Goal: Task Accomplishment & Management: Complete application form

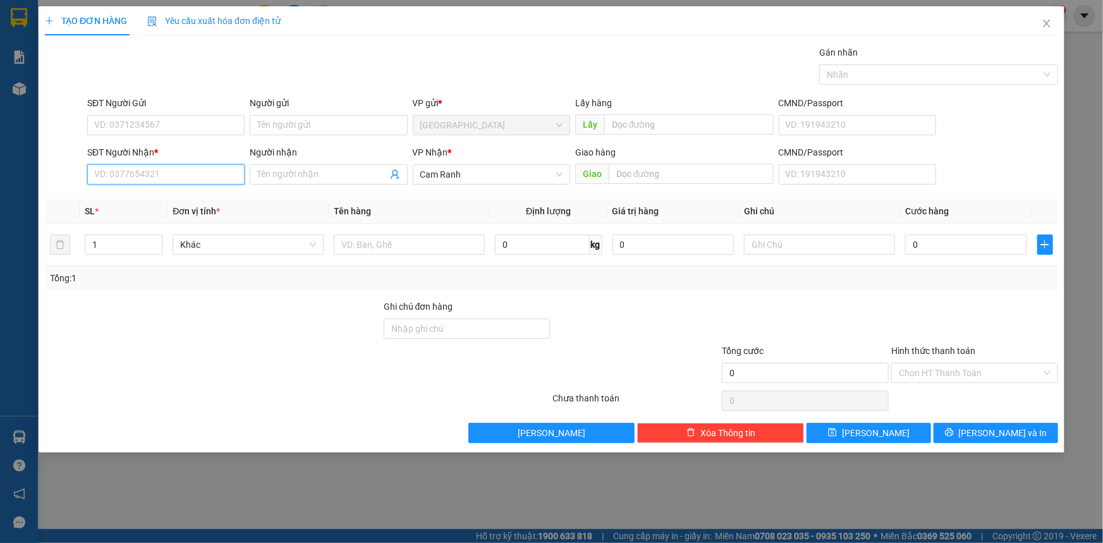
click at [160, 171] on input "SĐT Người Nhận *" at bounding box center [165, 174] width 157 height 20
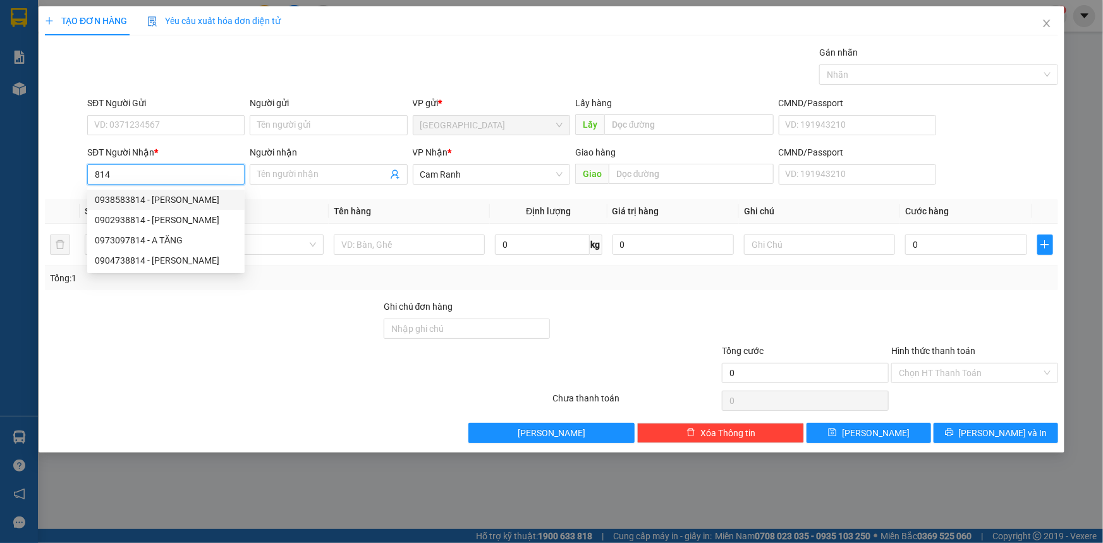
click at [203, 202] on div "0938583814 - [PERSON_NAME]" at bounding box center [166, 200] width 142 height 14
type input "0938583814"
type input "TUẤN"
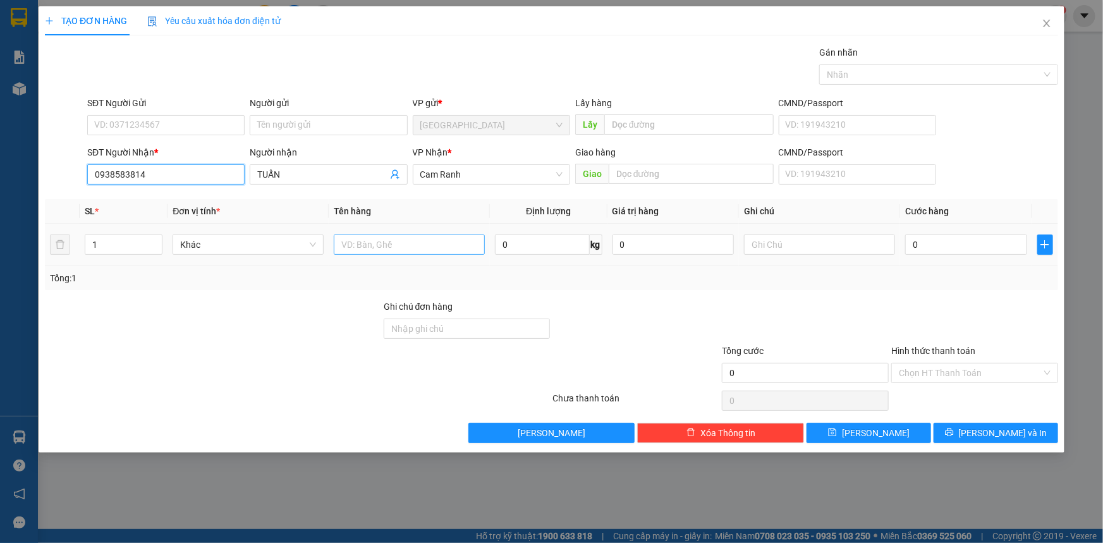
type input "0938583814"
click at [377, 247] on input "text" at bounding box center [409, 245] width 151 height 20
type input "1 CỤC"
click at [984, 419] on div "Transit Pickup Surcharge Ids Transit Deliver Surcharge Ids Transit Deliver Surc…" at bounding box center [551, 245] width 1013 height 398
click at [985, 431] on span "[PERSON_NAME] và In" at bounding box center [1003, 433] width 88 height 14
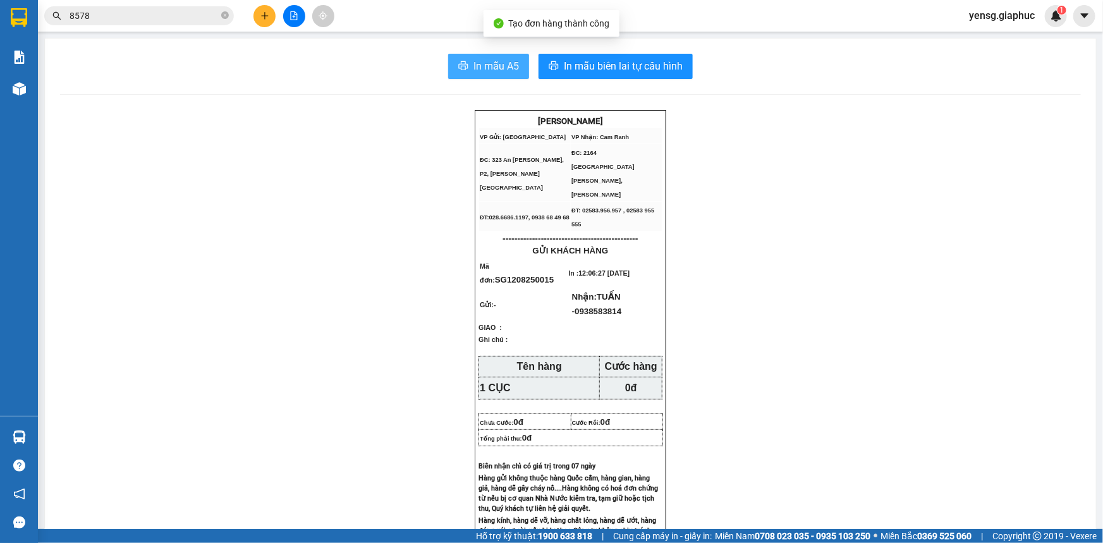
click at [498, 64] on span "In mẫu A5" at bounding box center [496, 66] width 46 height 16
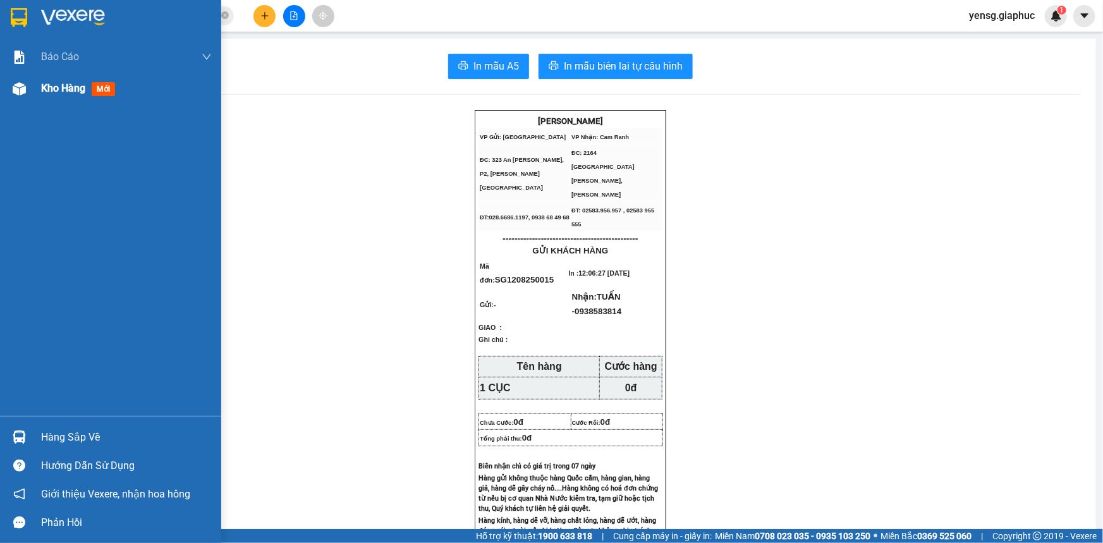
click at [18, 95] on div at bounding box center [19, 89] width 22 height 22
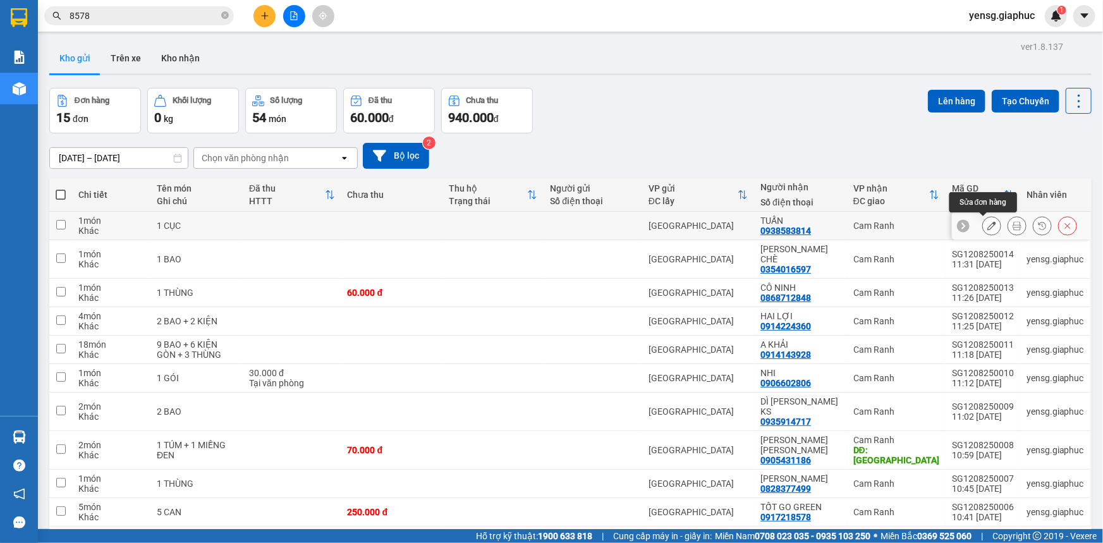
click at [982, 223] on div at bounding box center [991, 225] width 19 height 19
click at [987, 224] on icon at bounding box center [991, 225] width 9 height 9
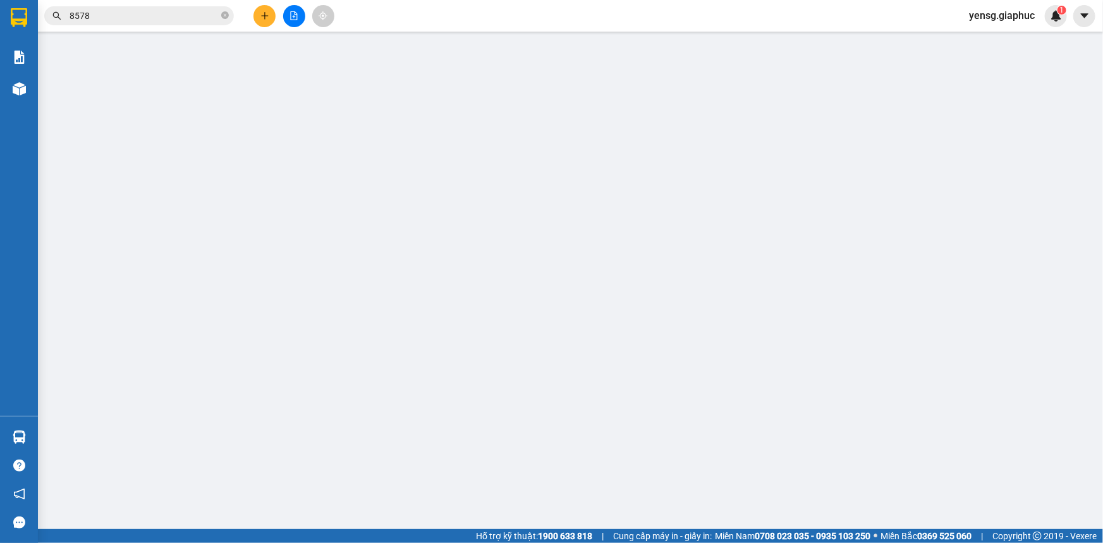
type input "0938583814"
type input "TUẤN"
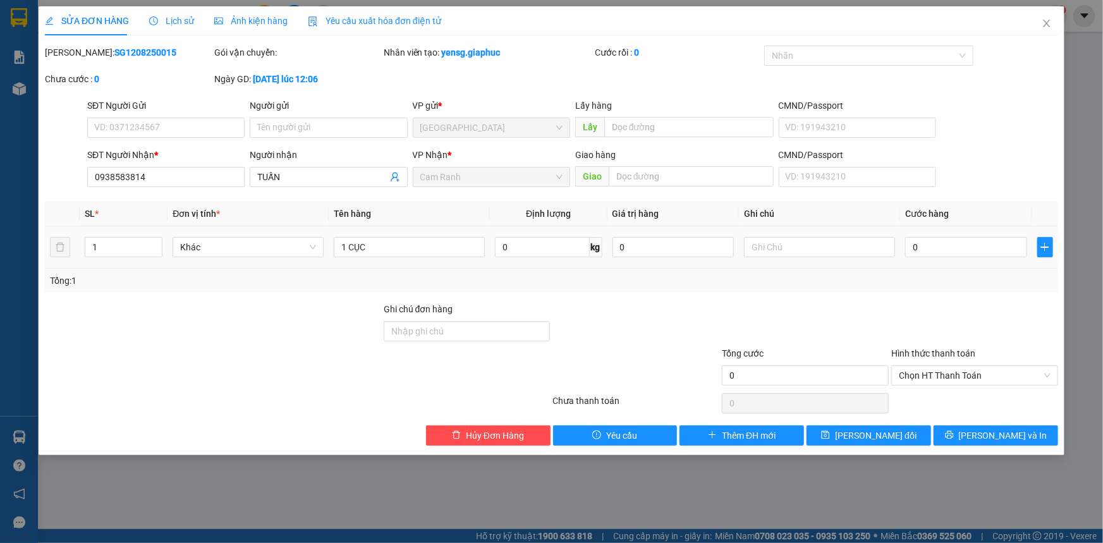
click at [902, 253] on td "0" at bounding box center [966, 247] width 132 height 42
click at [913, 248] on input "0" at bounding box center [966, 247] width 122 height 20
type input "4"
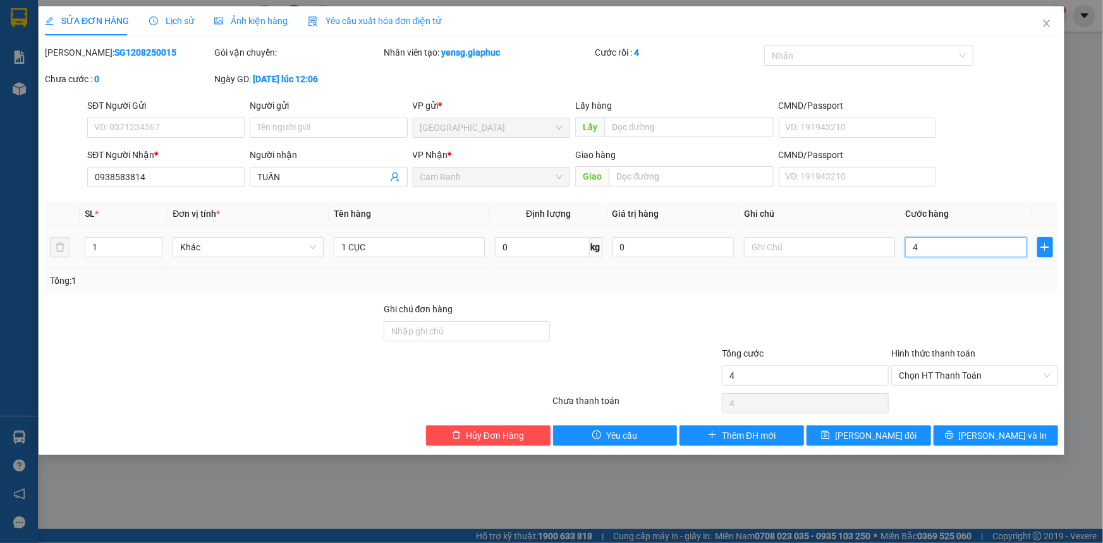
type input "40"
type input "40.000"
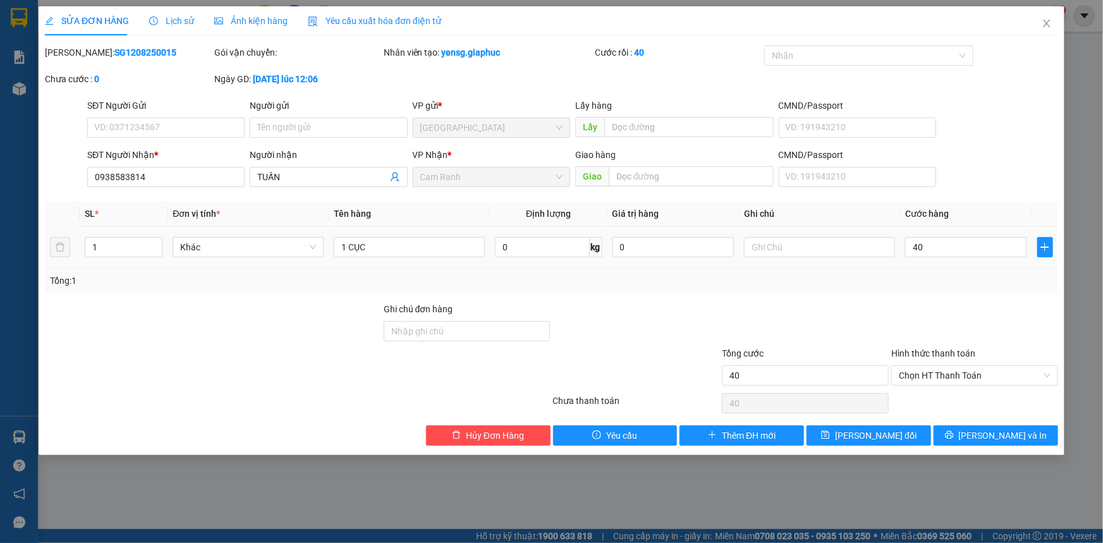
type input "40.000"
click at [913, 310] on div at bounding box center [974, 324] width 169 height 44
click at [896, 436] on span "[PERSON_NAME] đổi" at bounding box center [876, 436] width 82 height 14
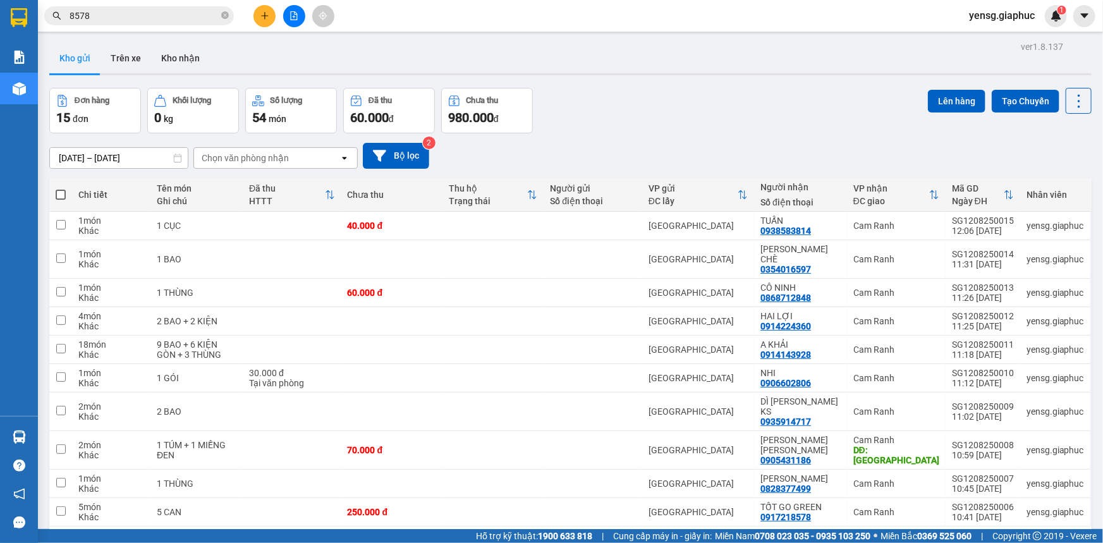
click at [604, 127] on div "Đơn hàng 15 đơn [PERSON_NAME] 0 kg Số [PERSON_NAME] 54 món Đã thu 60.000 [PERSO…" at bounding box center [570, 111] width 1042 height 46
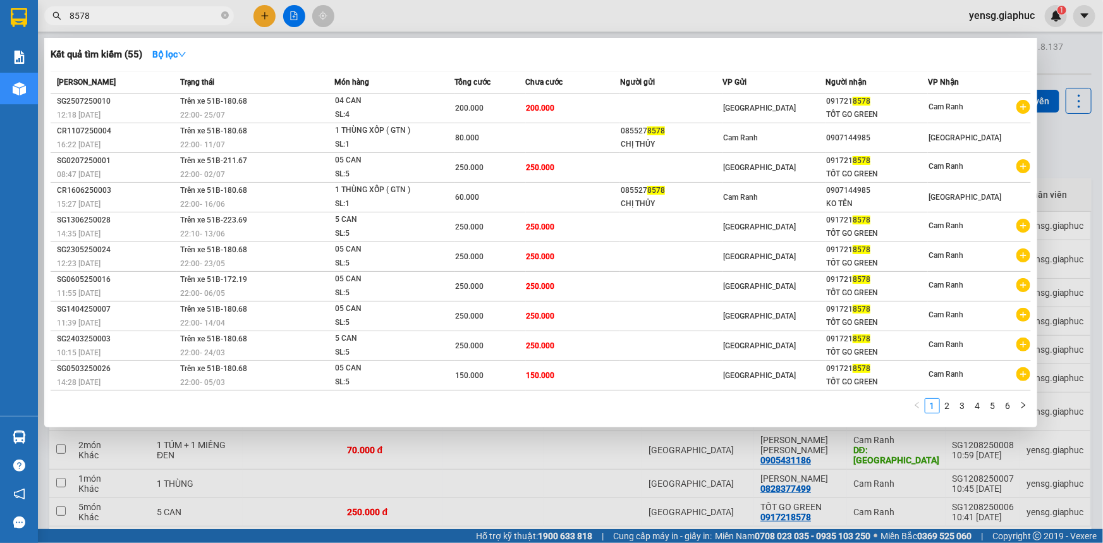
click at [175, 12] on input "8578" at bounding box center [144, 16] width 149 height 14
click at [267, 15] on div at bounding box center [551, 271] width 1103 height 543
click at [267, 15] on icon "plus" at bounding box center [264, 15] width 9 height 9
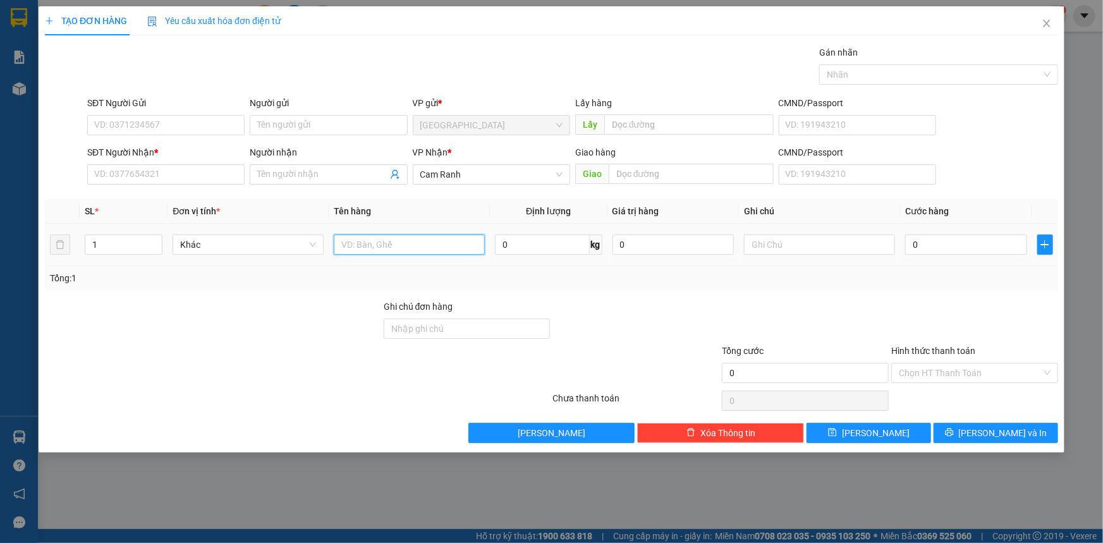
click at [445, 247] on input "text" at bounding box center [409, 245] width 151 height 20
type input "1 HỘP"
click at [234, 170] on input "SĐT Người Nhận *" at bounding box center [165, 174] width 157 height 20
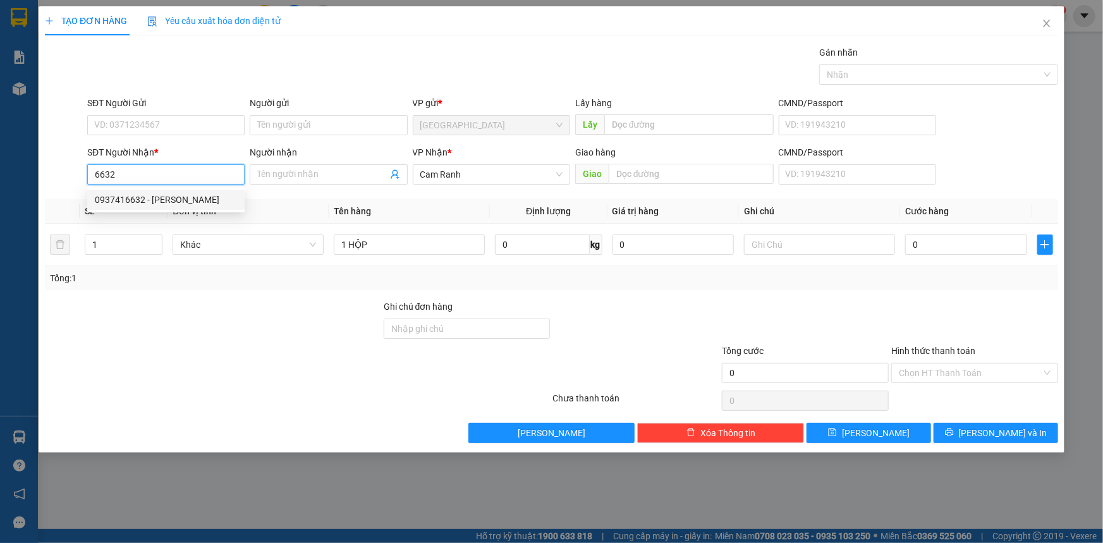
click at [206, 199] on div "0937416632 - [PERSON_NAME]" at bounding box center [166, 200] width 142 height 14
type input "0937416632"
type input "[PERSON_NAME]"
type input "0937416632"
click at [985, 419] on div "Transit Pickup Surcharge Ids Transit Deliver Surcharge Ids Transit Deliver Surc…" at bounding box center [551, 245] width 1013 height 398
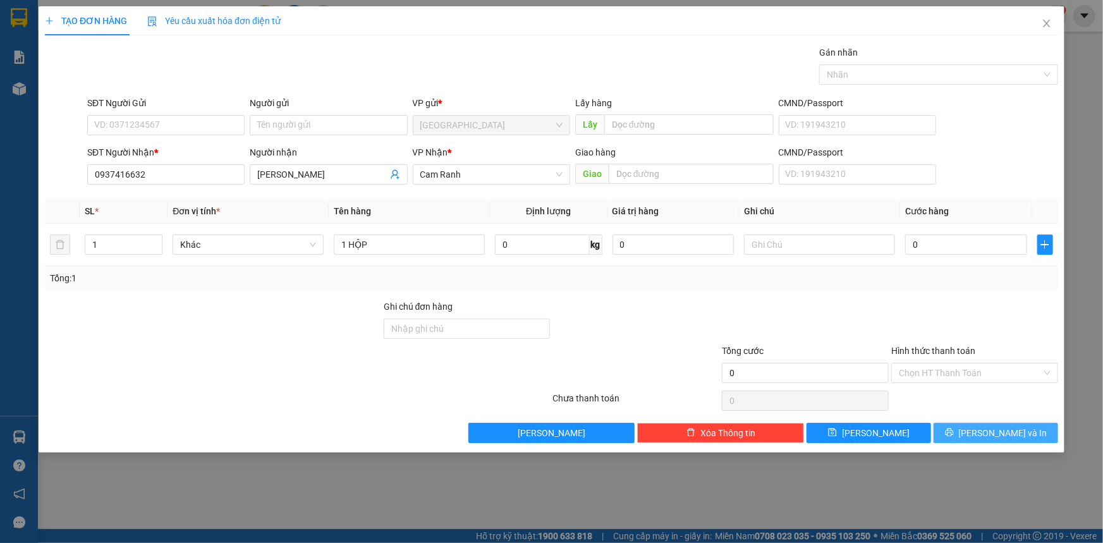
drag, startPoint x: 992, startPoint y: 428, endPoint x: 936, endPoint y: 391, distance: 67.5
click at [992, 428] on span "[PERSON_NAME] và In" at bounding box center [1003, 433] width 88 height 14
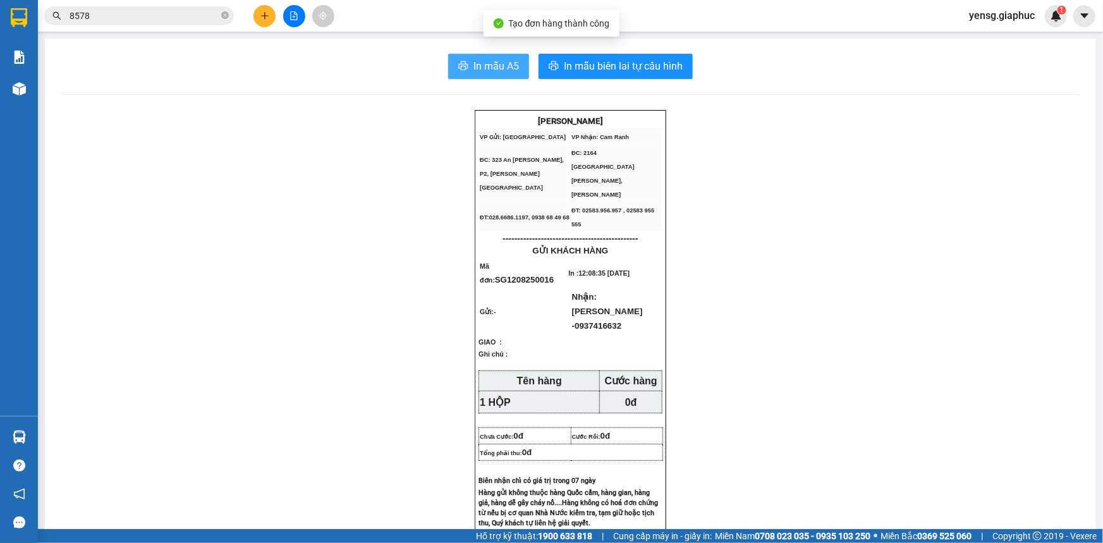
click at [508, 63] on span "In mẫu A5" at bounding box center [496, 66] width 46 height 16
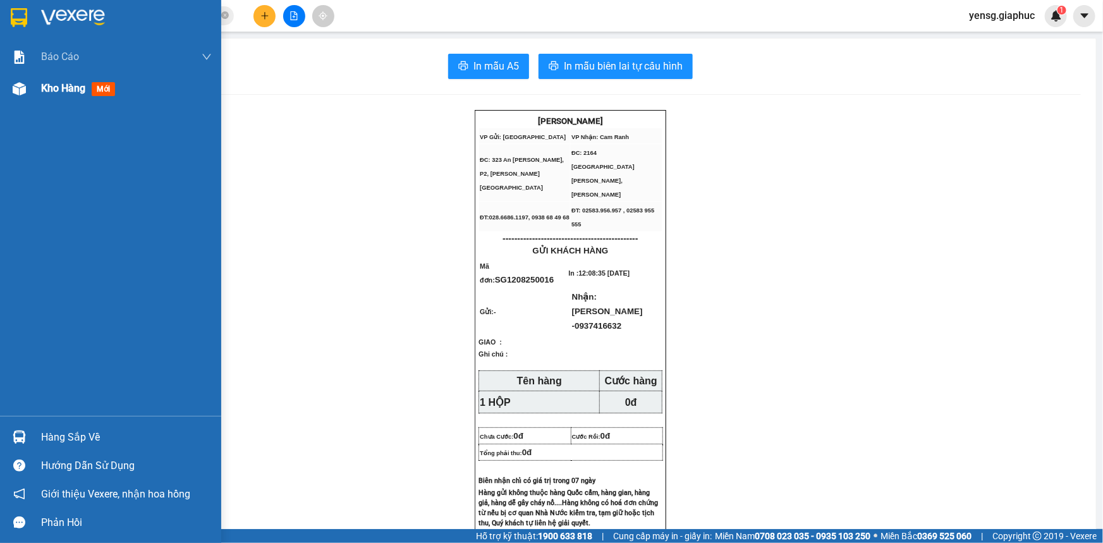
click at [27, 88] on div at bounding box center [19, 89] width 22 height 22
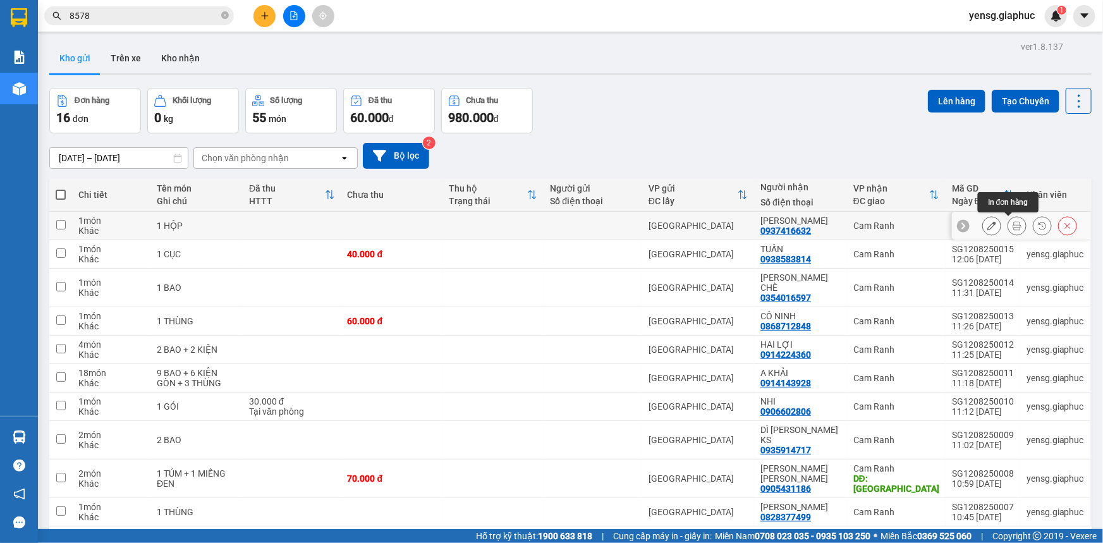
click at [988, 225] on button at bounding box center [992, 226] width 18 height 22
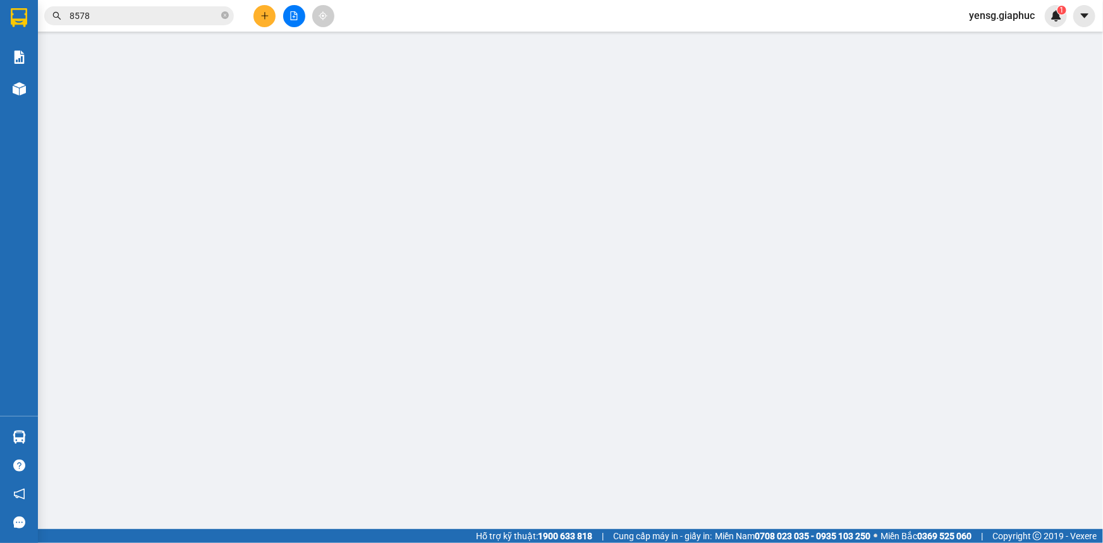
type input "0937416632"
type input "[PERSON_NAME]"
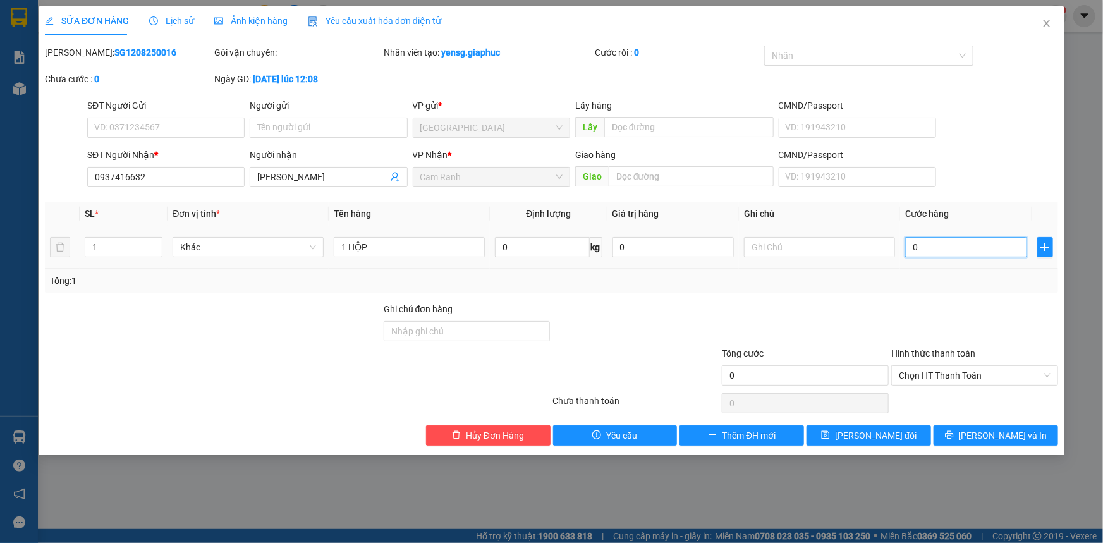
click at [955, 241] on input "0" at bounding box center [966, 247] width 122 height 20
type input "3"
type input "30"
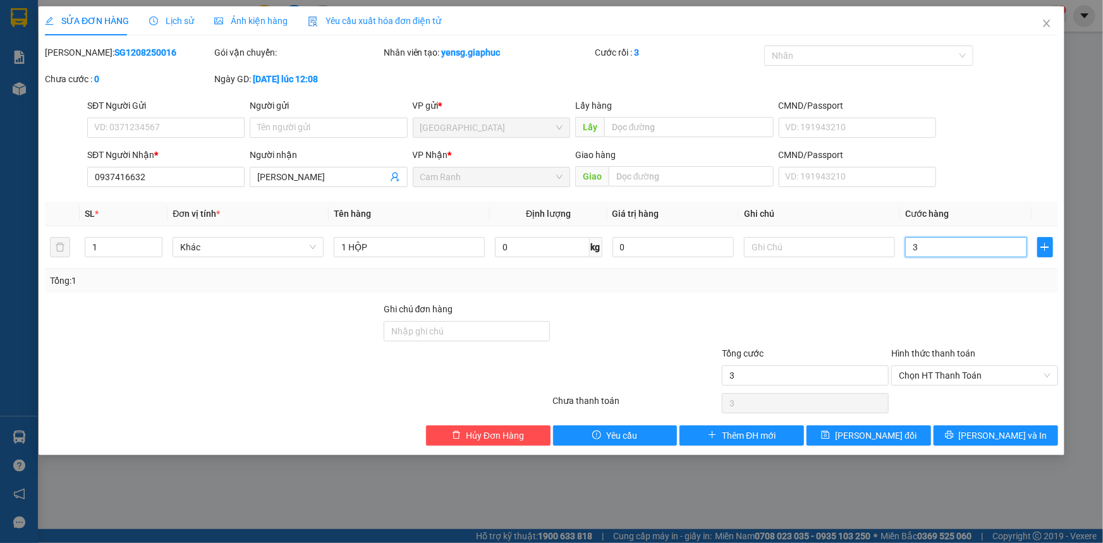
type input "30"
type input "30.000"
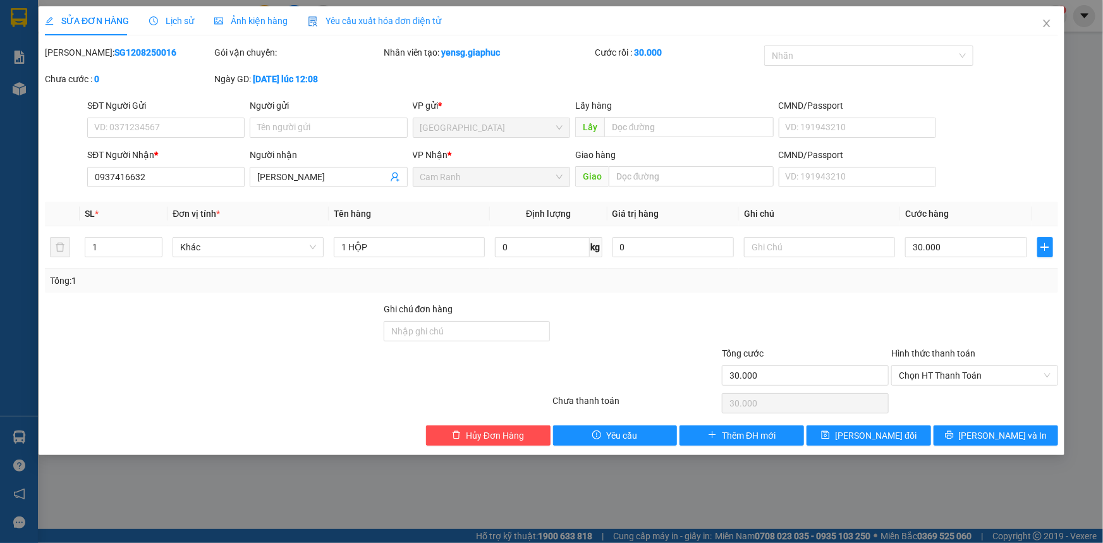
click at [953, 289] on div "Tổng: 1" at bounding box center [551, 281] width 1013 height 24
click at [913, 439] on button "[PERSON_NAME] đổi" at bounding box center [869, 435] width 125 height 20
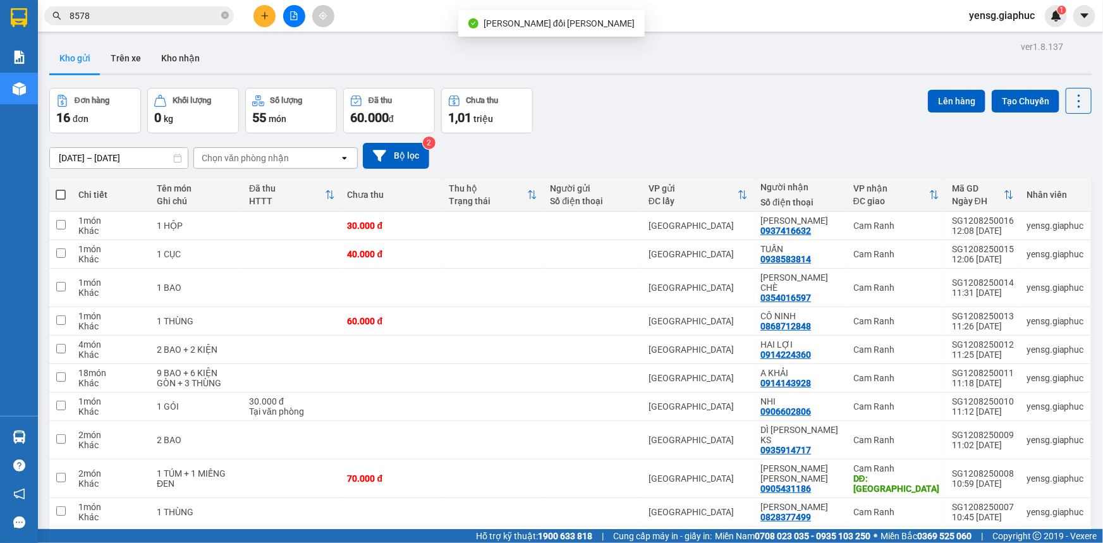
click at [177, 16] on input "8578" at bounding box center [144, 16] width 149 height 14
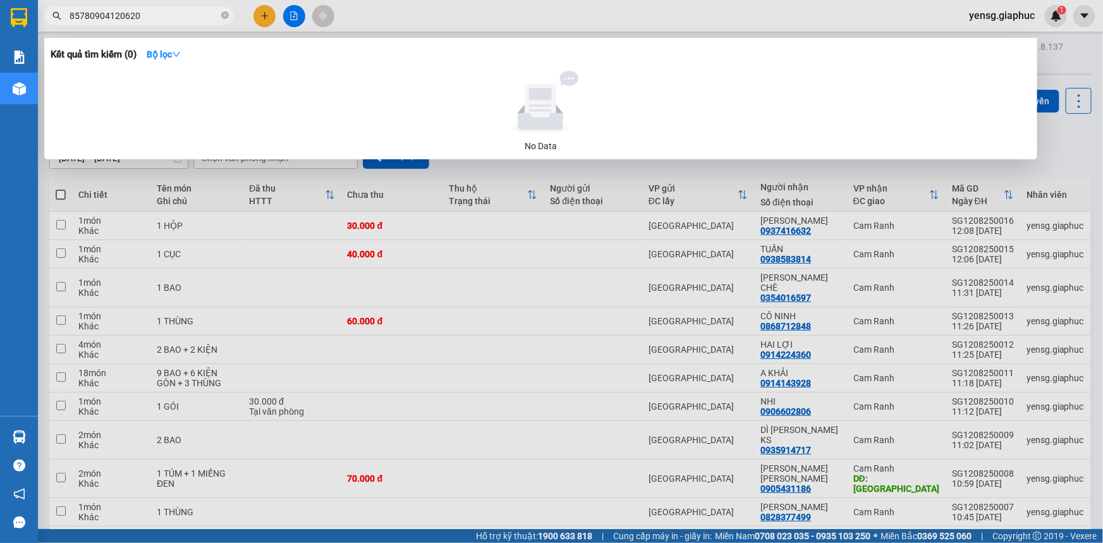
click at [177, 16] on input "85780904120620" at bounding box center [144, 16] width 149 height 14
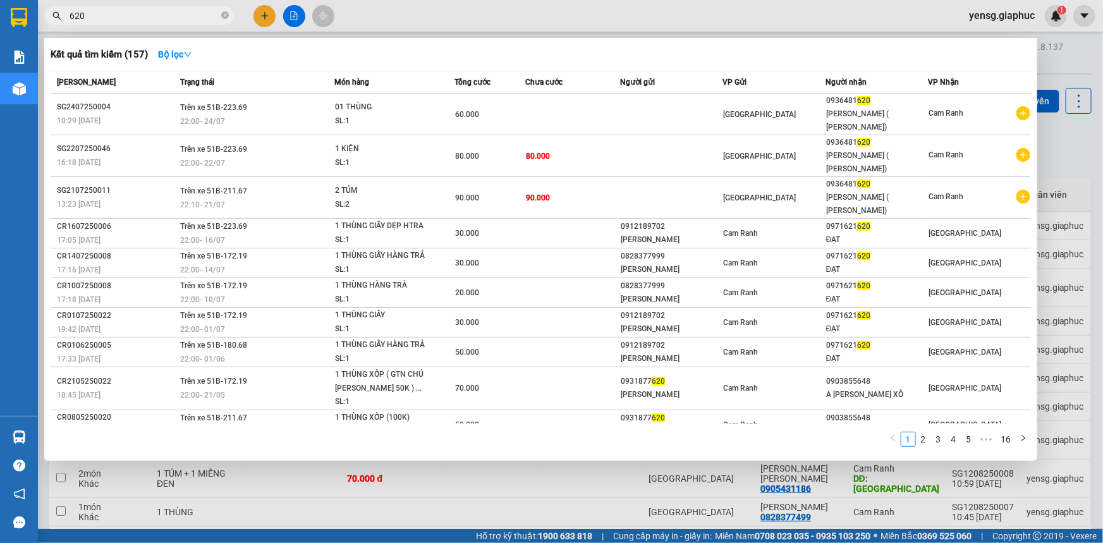
type input "620"
click at [418, 13] on div at bounding box center [551, 271] width 1103 height 543
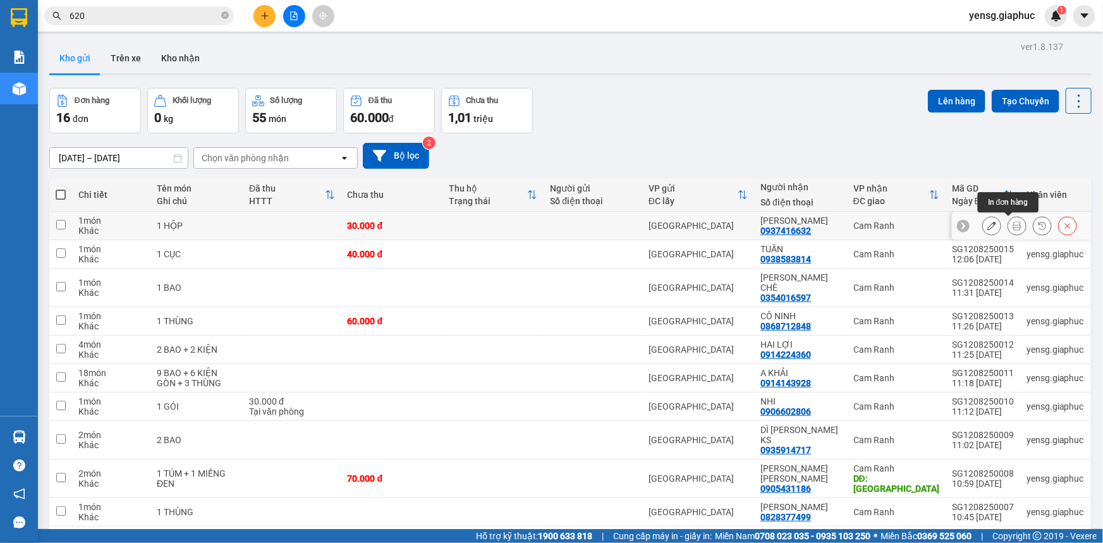
click at [1013, 221] on icon at bounding box center [1017, 225] width 9 height 9
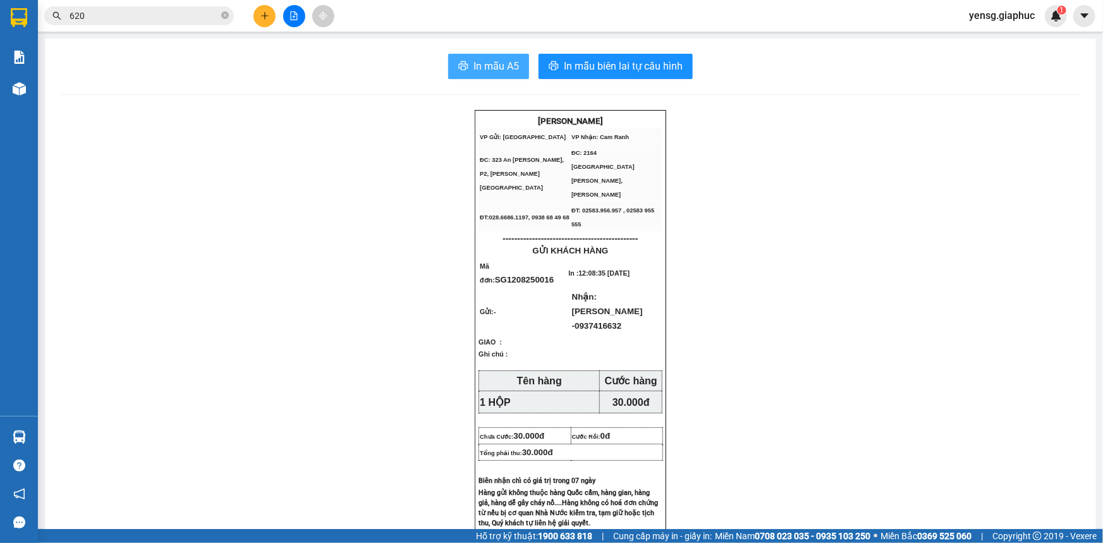
click at [479, 75] on button "In mẫu A5" at bounding box center [488, 66] width 81 height 25
